Goal: Task Accomplishment & Management: Use online tool/utility

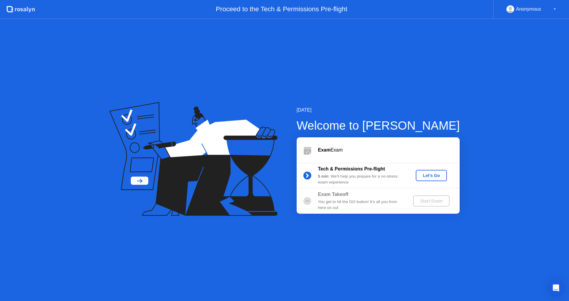
click at [362, 199] on div "You get to hit the GO button! It’s all you from here on out" at bounding box center [360, 205] width 85 height 12
drag, startPoint x: 419, startPoint y: 199, endPoint x: 421, endPoint y: 198, distance: 3.0
click at [420, 199] on div "Start Exam" at bounding box center [431, 201] width 32 height 5
click at [428, 177] on div "Let's Go" at bounding box center [431, 175] width 26 height 5
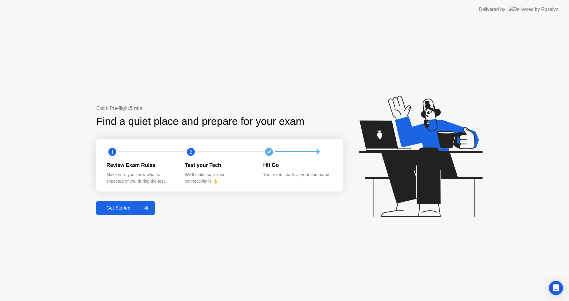
click at [130, 206] on div "Get Started" at bounding box center [118, 208] width 41 height 5
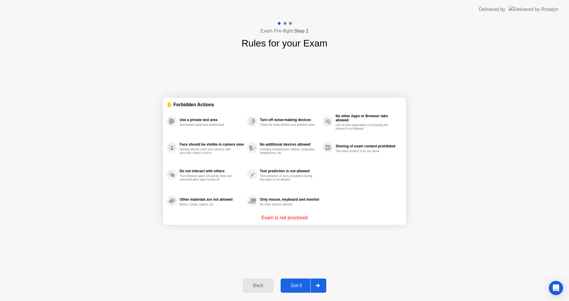
click at [291, 286] on div "Got it" at bounding box center [296, 285] width 28 height 5
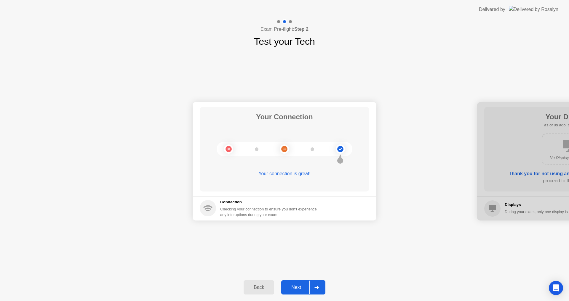
click at [297, 290] on div "Next" at bounding box center [296, 287] width 26 height 5
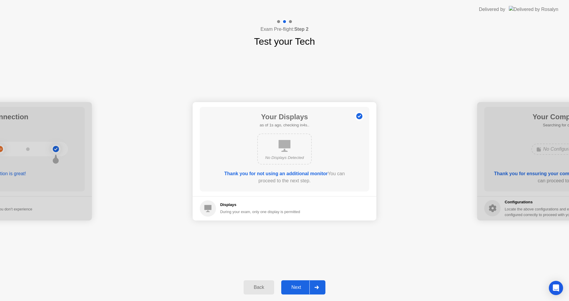
click at [297, 290] on div "Next" at bounding box center [296, 287] width 26 height 5
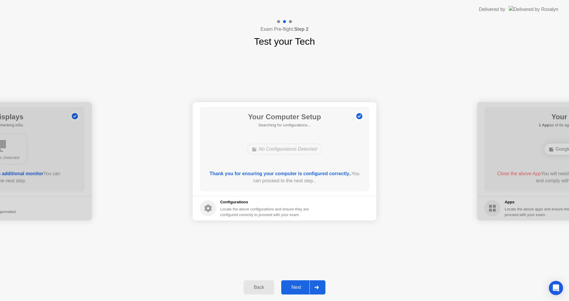
click at [297, 290] on div "Next" at bounding box center [296, 287] width 26 height 5
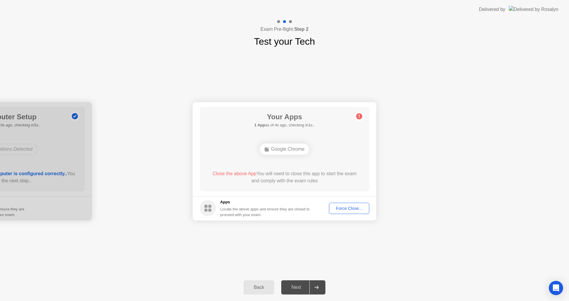
click at [358, 210] on div "Force Close..." at bounding box center [349, 208] width 36 height 5
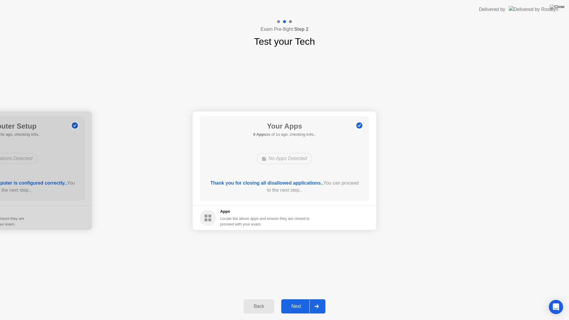
click at [294, 301] on div "Next" at bounding box center [296, 306] width 26 height 5
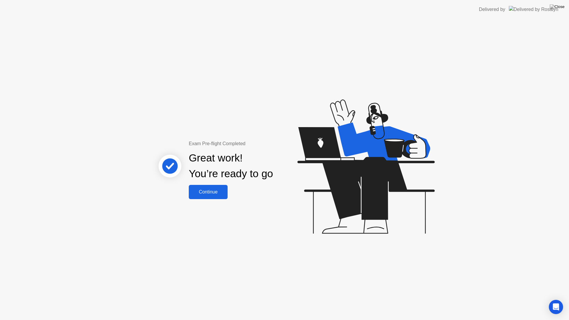
click at [218, 190] on div "Continue" at bounding box center [207, 191] width 35 height 5
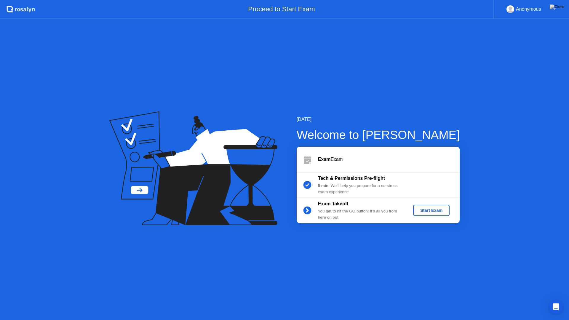
click at [433, 212] on div "Start Exam" at bounding box center [431, 210] width 32 height 5
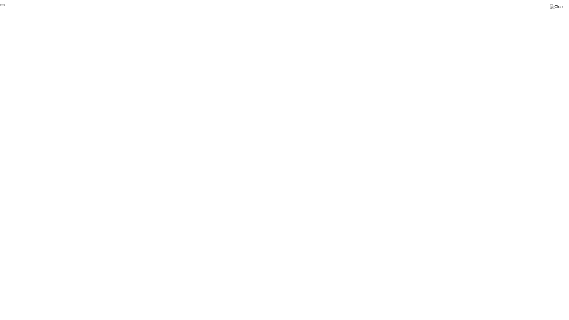
click div "End Proctoring Session"
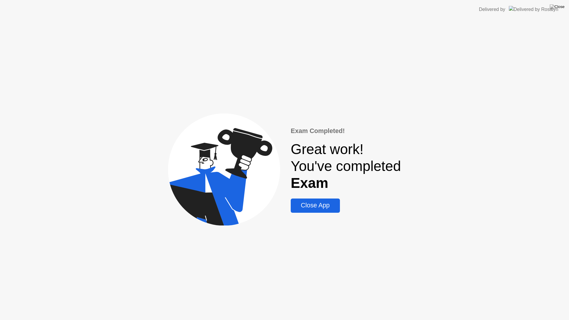
click at [312, 206] on div "Close App" at bounding box center [314, 205] width 45 height 7
